Goal: Browse casually: Explore the website without a specific task or goal

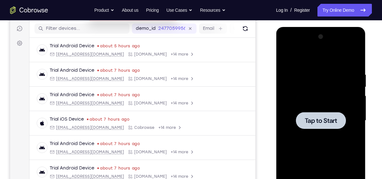
scroll to position [78, 0]
click at [320, 120] on span "Tap to Start" at bounding box center [321, 120] width 32 height 6
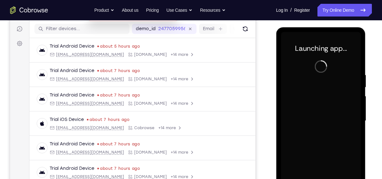
scroll to position [148, 0]
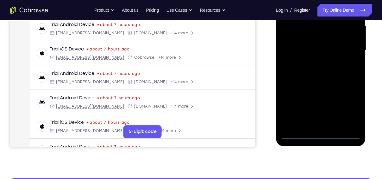
click at [320, 135] on div at bounding box center [321, 50] width 80 height 177
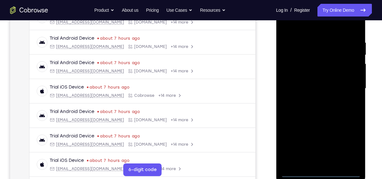
scroll to position [110, 0]
click at [351, 145] on div at bounding box center [321, 88] width 80 height 177
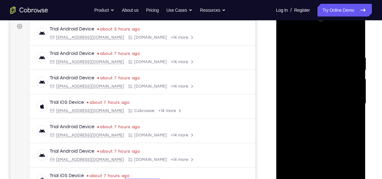
scroll to position [95, 0]
click at [300, 42] on div at bounding box center [321, 103] width 80 height 177
click at [349, 100] on div at bounding box center [321, 103] width 80 height 177
click at [314, 113] on div at bounding box center [321, 103] width 80 height 177
click at [317, 100] on div at bounding box center [321, 103] width 80 height 177
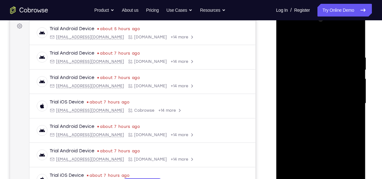
click at [321, 91] on div at bounding box center [321, 103] width 80 height 177
click at [323, 101] on div at bounding box center [321, 103] width 80 height 177
click at [323, 125] on div at bounding box center [321, 103] width 80 height 177
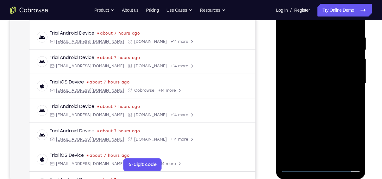
scroll to position [116, 0]
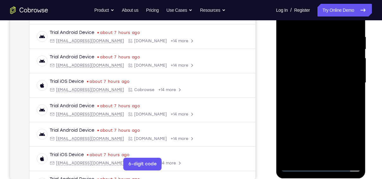
click at [324, 114] on div at bounding box center [321, 82] width 80 height 177
click at [336, 157] on div at bounding box center [321, 82] width 80 height 177
click at [339, 118] on div at bounding box center [321, 82] width 80 height 177
click at [325, 88] on div at bounding box center [321, 82] width 80 height 177
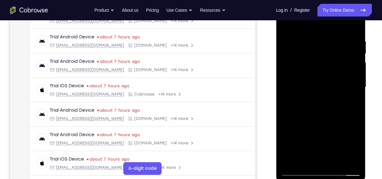
scroll to position [111, 0]
click at [288, 27] on div at bounding box center [321, 87] width 80 height 177
click at [289, 23] on div at bounding box center [321, 87] width 80 height 177
click at [309, 31] on div at bounding box center [321, 87] width 80 height 177
click at [347, 160] on div at bounding box center [321, 87] width 80 height 177
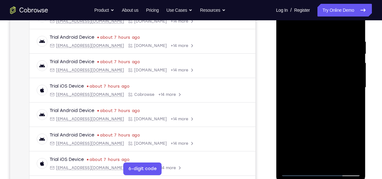
click at [353, 27] on div at bounding box center [321, 87] width 80 height 177
click at [354, 24] on div at bounding box center [321, 87] width 80 height 177
click at [289, 21] on div at bounding box center [321, 87] width 80 height 177
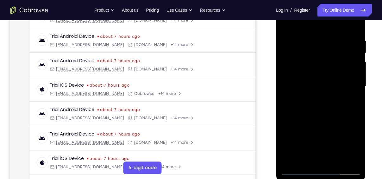
scroll to position [112, 0]
click at [355, 115] on div at bounding box center [321, 86] width 80 height 177
click at [332, 39] on div at bounding box center [321, 86] width 80 height 177
click at [355, 80] on div at bounding box center [321, 86] width 80 height 177
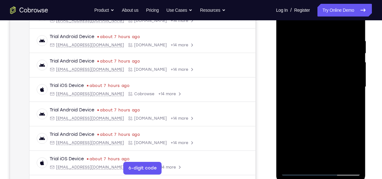
click at [355, 80] on div at bounding box center [321, 86] width 80 height 177
click at [354, 77] on div at bounding box center [321, 86] width 80 height 177
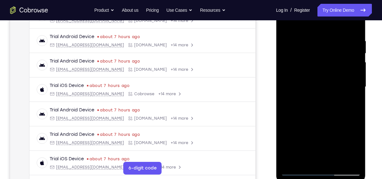
click at [354, 77] on div at bounding box center [321, 86] width 80 height 177
click at [354, 26] on div at bounding box center [321, 86] width 80 height 177
drag, startPoint x: 353, startPoint y: 38, endPoint x: 267, endPoint y: 35, distance: 85.9
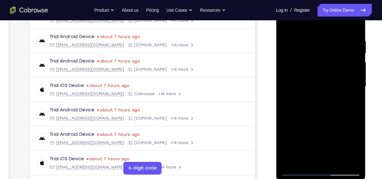
click at [276, 35] on html "Online web based iOS Simulators and Android Emulators. Run iPhone, iPad, Mobile…" at bounding box center [321, 88] width 90 height 190
click at [335, 161] on div at bounding box center [321, 86] width 80 height 177
drag, startPoint x: 331, startPoint y: 156, endPoint x: 334, endPoint y: 168, distance: 12.5
click at [334, 168] on div at bounding box center [321, 86] width 80 height 177
drag, startPoint x: 336, startPoint y: 153, endPoint x: 340, endPoint y: 84, distance: 69.8
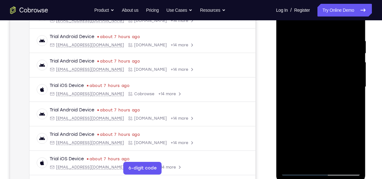
click at [340, 84] on div at bounding box center [321, 86] width 80 height 177
click at [331, 122] on div at bounding box center [321, 86] width 80 height 177
click at [311, 25] on div at bounding box center [321, 86] width 80 height 177
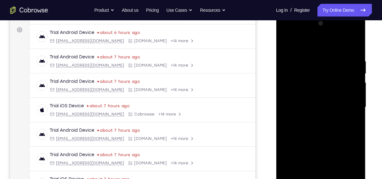
scroll to position [91, 0]
click at [341, 63] on div at bounding box center [321, 107] width 80 height 177
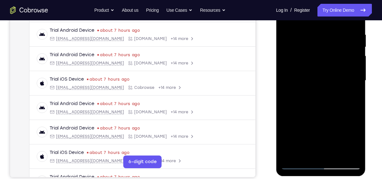
click at [338, 155] on div at bounding box center [321, 80] width 80 height 177
drag, startPoint x: 334, startPoint y: 130, endPoint x: 338, endPoint y: 65, distance: 64.8
click at [338, 65] on div at bounding box center [321, 80] width 80 height 177
click at [329, 121] on div at bounding box center [321, 80] width 80 height 177
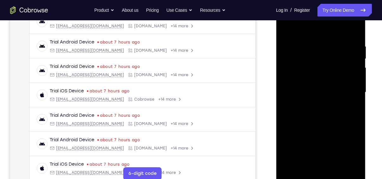
scroll to position [103, 0]
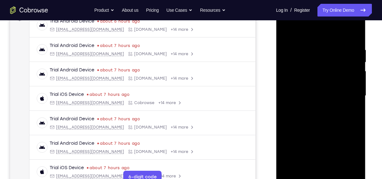
click at [297, 35] on div at bounding box center [321, 95] width 80 height 177
click at [319, 54] on div at bounding box center [321, 95] width 80 height 177
click at [315, 49] on div at bounding box center [321, 95] width 80 height 177
click at [355, 86] on div at bounding box center [321, 95] width 80 height 177
drag, startPoint x: 355, startPoint y: 86, endPoint x: 269, endPoint y: 89, distance: 86.6
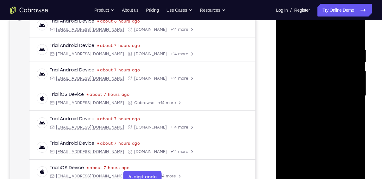
click at [276, 89] on html "Online web based iOS Simulators and Android Emulators. Run iPhone, iPad, Mobile…" at bounding box center [321, 97] width 90 height 190
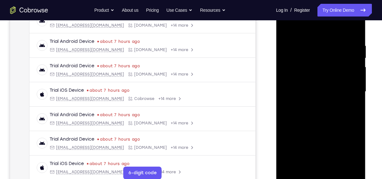
scroll to position [106, 0]
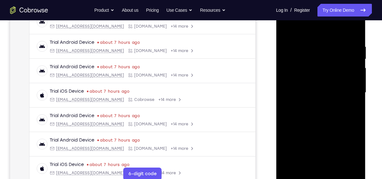
click at [353, 31] on div at bounding box center [321, 92] width 80 height 177
click at [337, 166] on div at bounding box center [321, 92] width 80 height 177
click at [289, 27] on div at bounding box center [321, 92] width 80 height 177
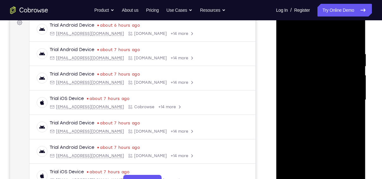
scroll to position [82, 0]
